Goal: Information Seeking & Learning: Learn about a topic

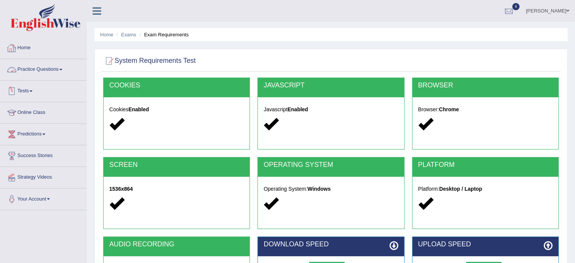
click at [25, 54] on link "Home" at bounding box center [43, 46] width 86 height 19
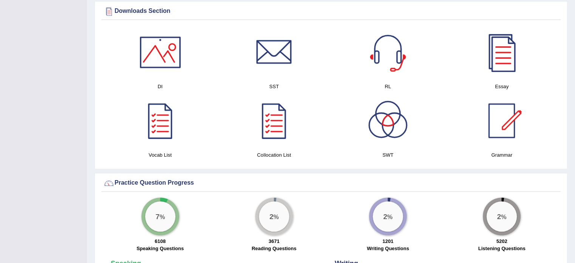
scroll to position [374, 0]
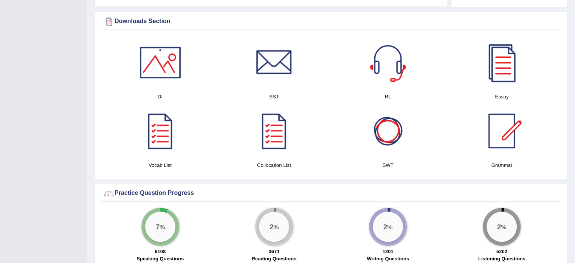
click at [375, 138] on div at bounding box center [387, 130] width 53 height 53
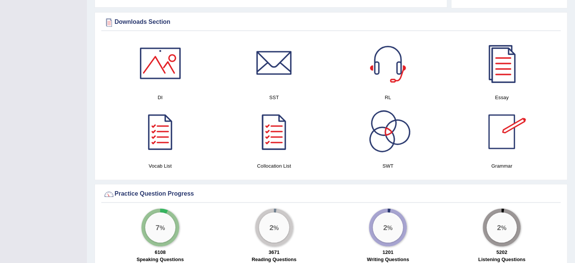
drag, startPoint x: 566, startPoint y: 27, endPoint x: 550, endPoint y: -46, distance: 74.6
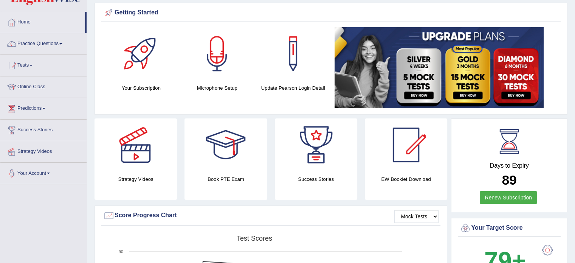
scroll to position [0, 0]
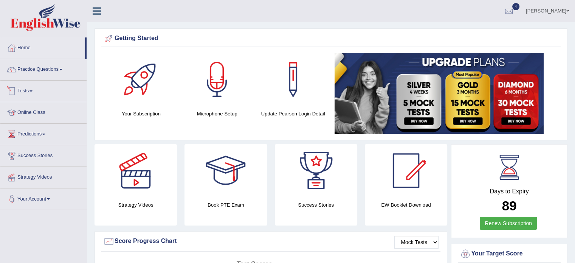
click at [34, 80] on link "Tests" at bounding box center [43, 89] width 86 height 19
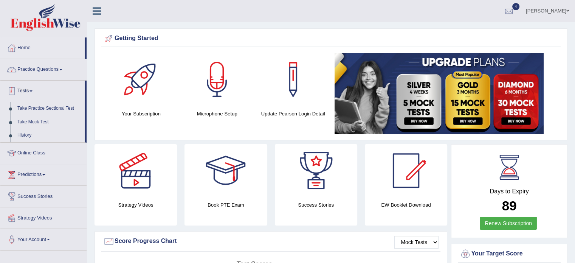
click at [24, 71] on link "Practice Questions" at bounding box center [43, 68] width 86 height 19
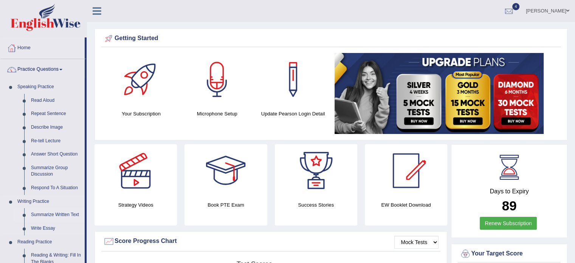
click at [45, 213] on link "Summarize Written Text" at bounding box center [56, 215] width 57 height 14
